Goal: Transaction & Acquisition: Purchase product/service

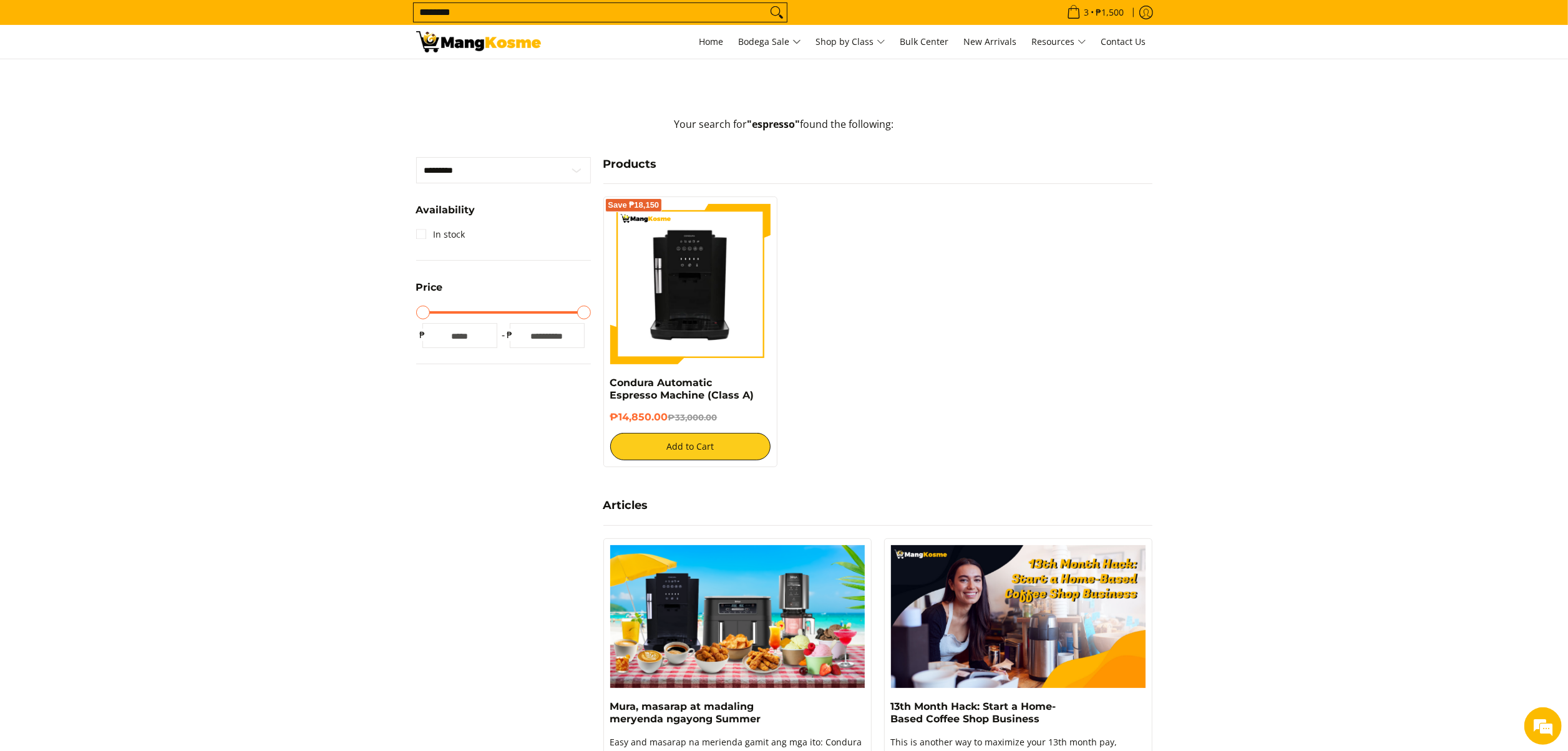
scroll to position [368, 0]
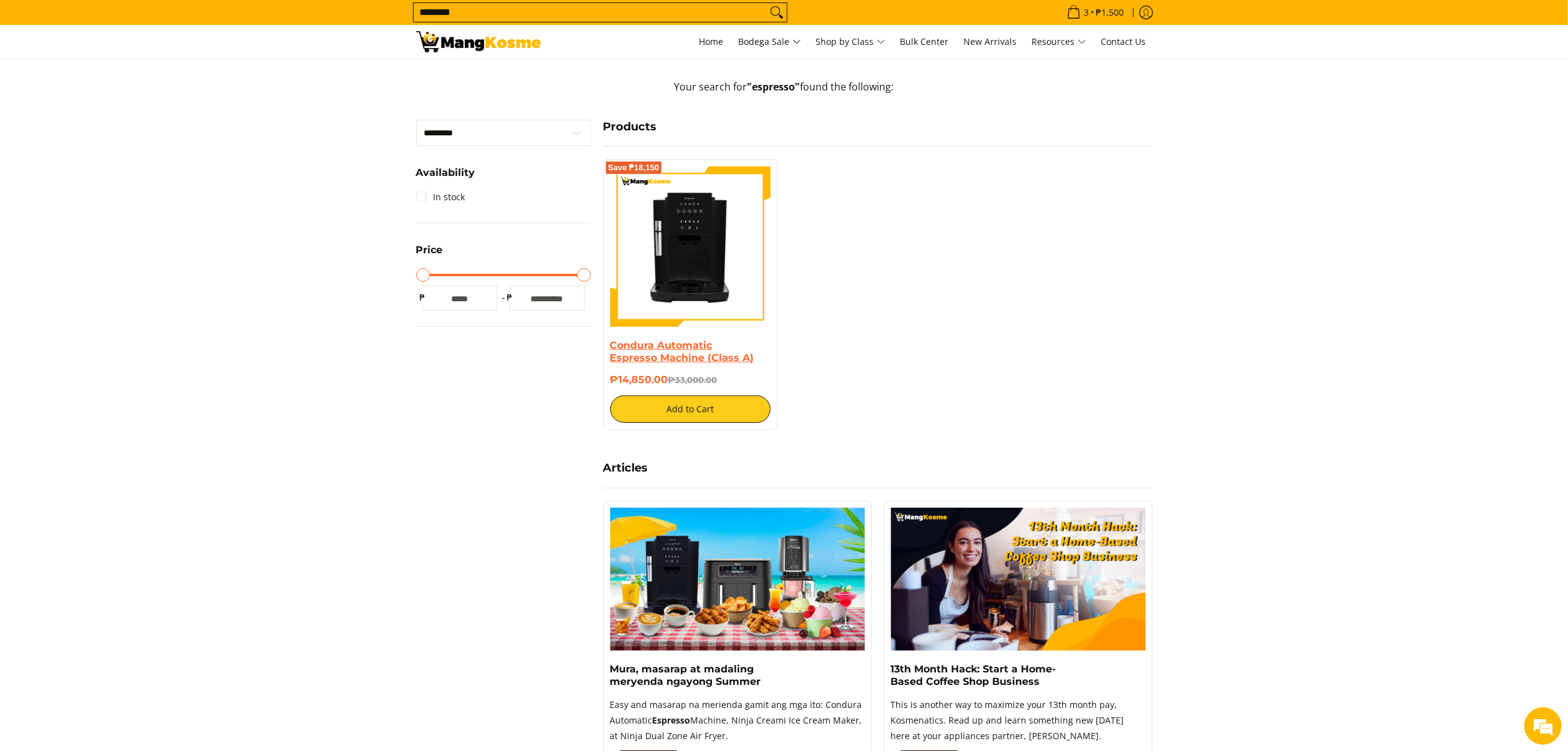
click at [664, 352] on link "Condura Automatic Espresso Machine (Class A)" at bounding box center [682, 352] width 144 height 24
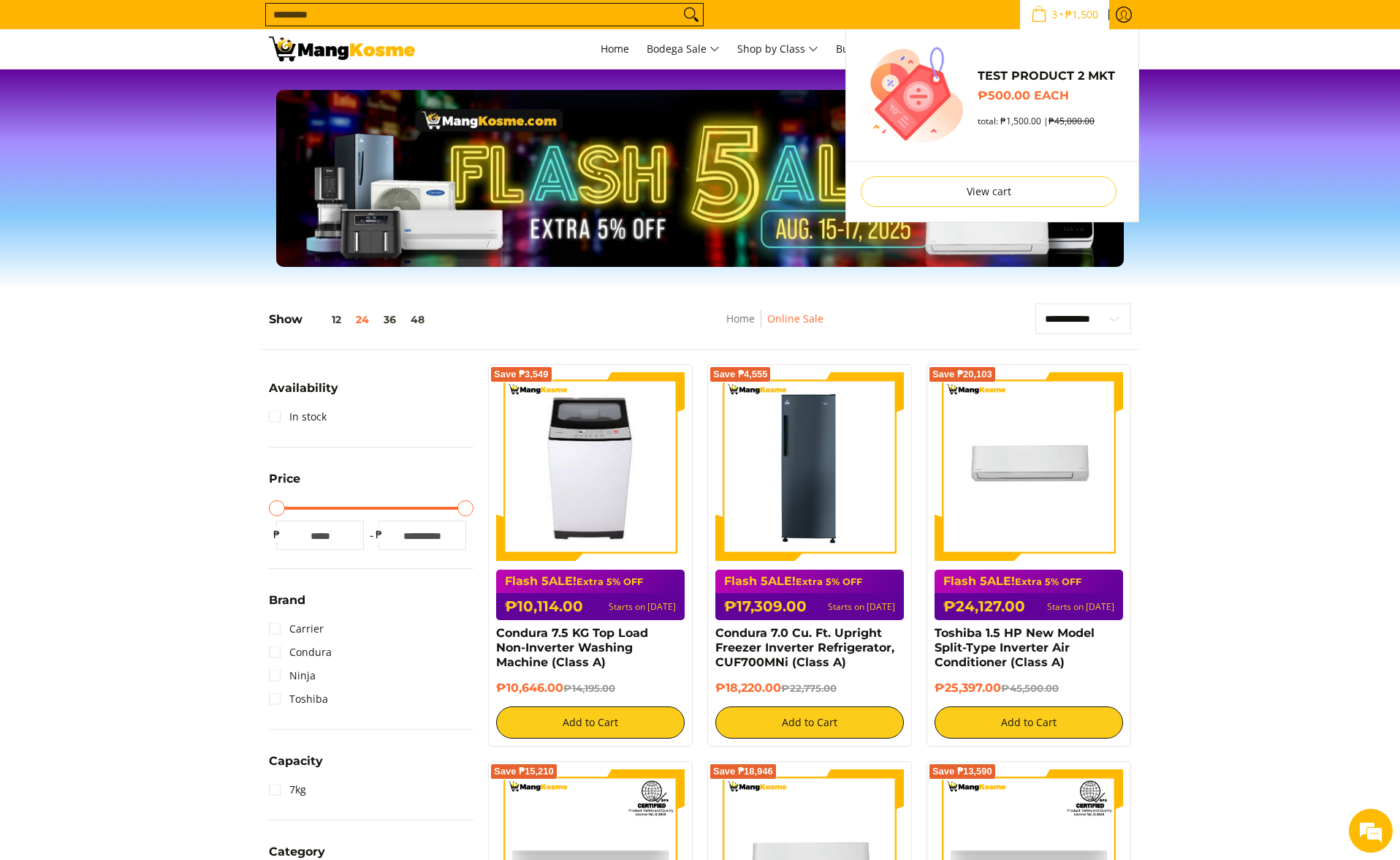
scroll to position [76, 0]
